Goal: Task Accomplishment & Management: Use online tool/utility

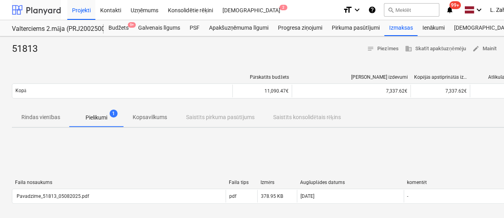
drag, startPoint x: 47, startPoint y: 10, endPoint x: 44, endPoint y: 15, distance: 5.9
click at [47, 10] on div at bounding box center [36, 10] width 49 height 20
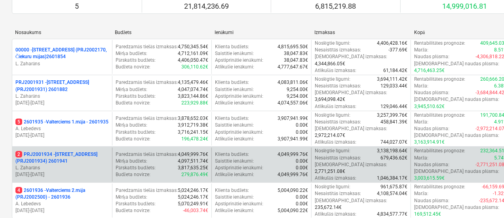
scroll to position [79, 0]
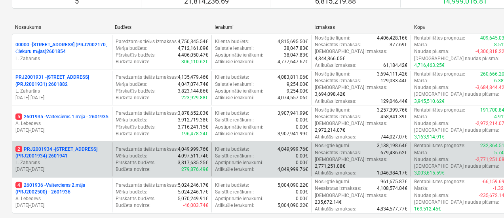
click at [59, 146] on p "2 PRJ2001934 - [STREET_ADDRESS] (PRJ2001934) 2601941" at bounding box center [61, 152] width 93 height 13
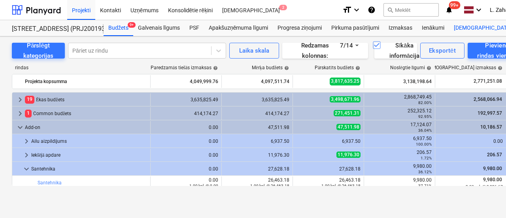
click at [462, 28] on div "Vairāk keyboard_arrow_down 2" at bounding box center [487, 28] width 77 height 16
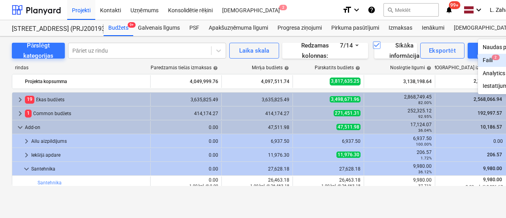
click at [483, 58] on div "Faili 2" at bounding box center [502, 60] width 38 height 7
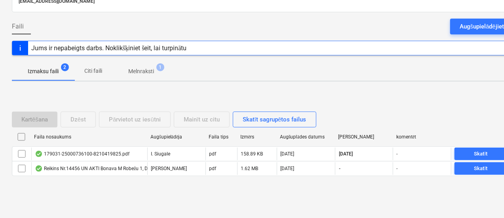
scroll to position [61, 0]
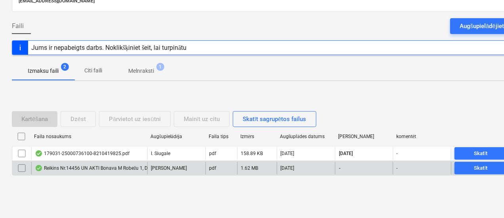
click at [122, 167] on div "Reikins Nr.14456 UN AKTI Bonava M Robežu 1, Dreiliņi akti 15., 16., 17..pdf" at bounding box center [118, 168] width 167 height 6
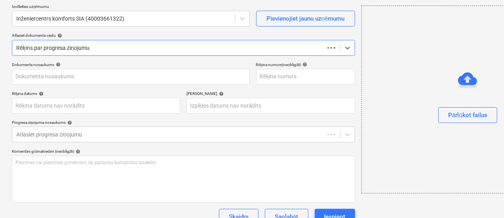
type input "Reikins Nr.14456 UN AKTI Bonava M Robežu 1, Dreiliņi akti 15., 16., 17..pdf"
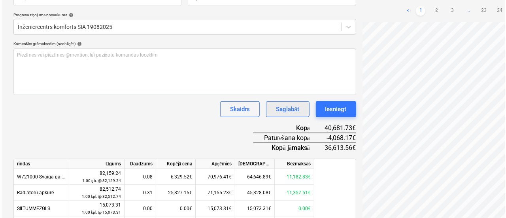
scroll to position [180, 0]
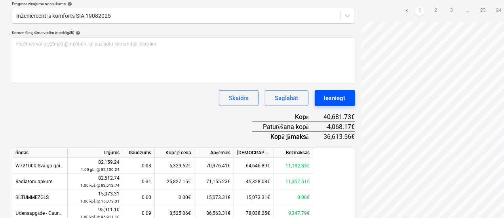
click at [324, 97] on div "Iesniegt" at bounding box center [334, 98] width 21 height 10
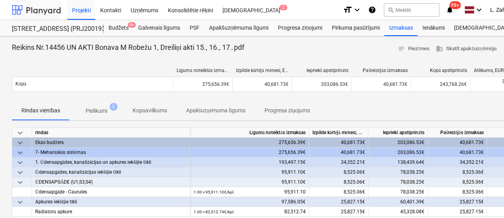
click at [44, 9] on div at bounding box center [36, 10] width 49 height 20
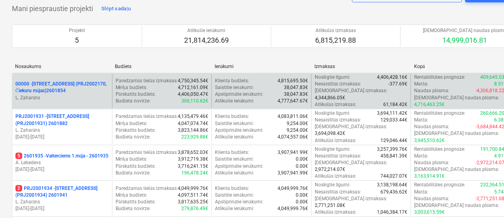
scroll to position [79, 0]
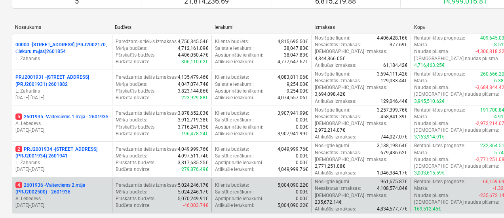
click at [56, 182] on p "4 2601936 - Valterciems 2.māja (PRJ2002500) - 2601936" at bounding box center [61, 188] width 93 height 13
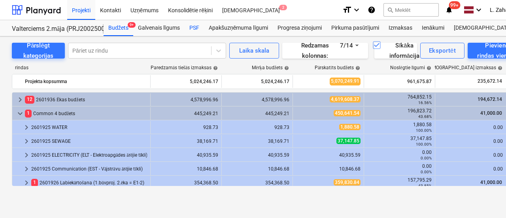
click at [193, 28] on div "PSF" at bounding box center [194, 28] width 19 height 16
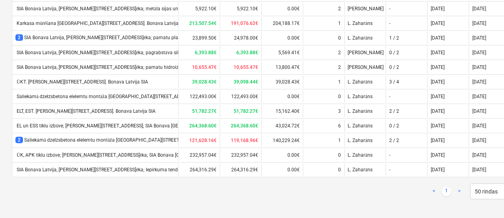
scroll to position [157, 0]
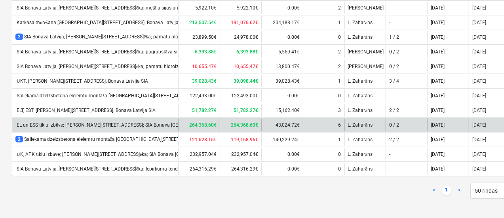
click at [224, 120] on div "264,368.60€" at bounding box center [241, 125] width 42 height 13
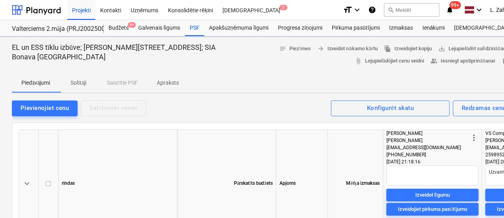
type textarea "x"
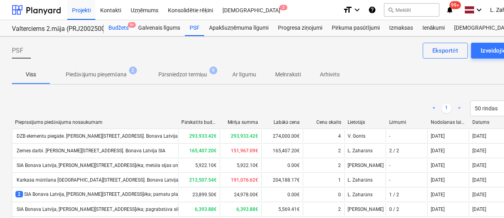
click at [123, 28] on div "Budžets 9+" at bounding box center [119, 28] width 30 height 16
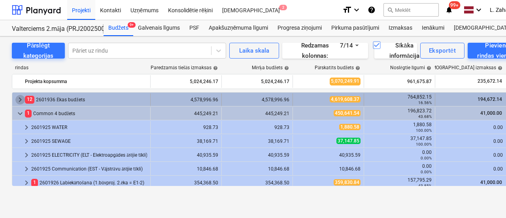
click at [20, 99] on span "keyboard_arrow_right" at bounding box center [19, 99] width 9 height 9
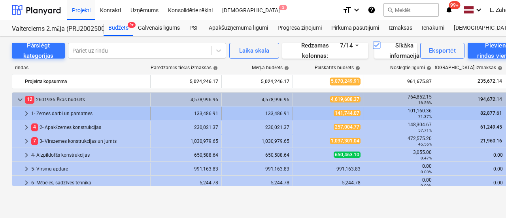
click at [22, 112] on span "keyboard_arrow_right" at bounding box center [26, 113] width 9 height 9
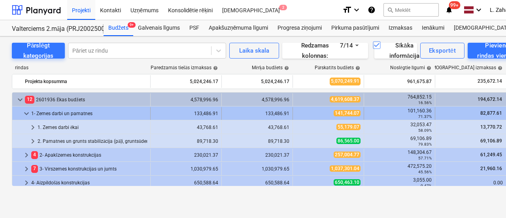
click at [22, 112] on span "keyboard_arrow_down" at bounding box center [26, 113] width 9 height 9
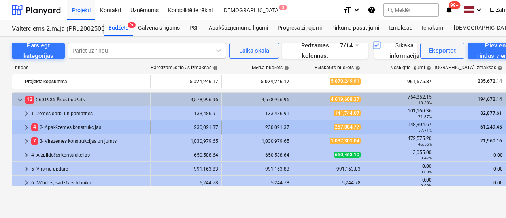
click at [25, 125] on span "keyboard_arrow_right" at bounding box center [26, 127] width 9 height 9
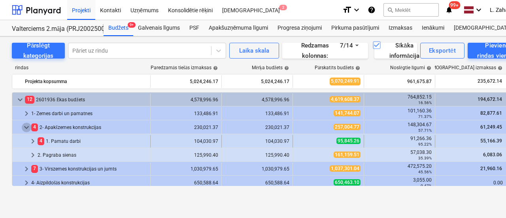
drag, startPoint x: 25, startPoint y: 125, endPoint x: 26, endPoint y: 142, distance: 17.0
drag, startPoint x: 26, startPoint y: 142, endPoint x: 32, endPoint y: 152, distance: 11.0
click at [32, 152] on span "keyboard_arrow_right" at bounding box center [32, 154] width 9 height 9
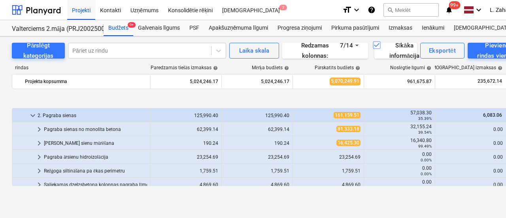
scroll to position [79, 0]
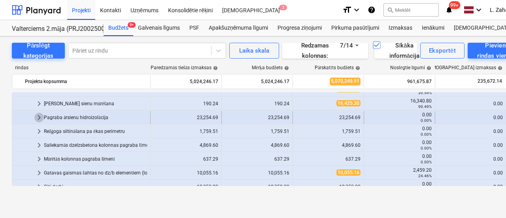
click at [37, 117] on span "keyboard_arrow_right" at bounding box center [38, 117] width 9 height 9
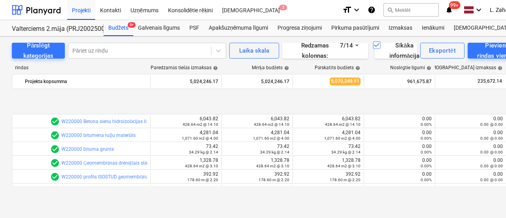
scroll to position [198, 0]
